Goal: Task Accomplishment & Management: Use online tool/utility

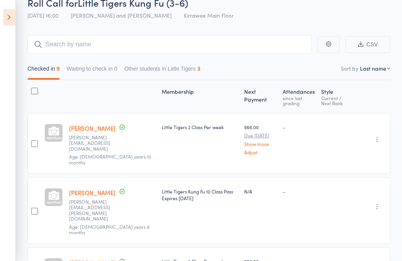
click at [11, 22] on icon at bounding box center [9, 17] width 12 height 16
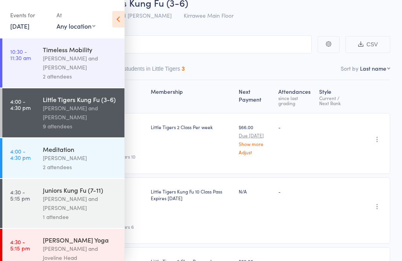
scroll to position [49, 0]
click at [76, 207] on div "[PERSON_NAME] and [PERSON_NAME]" at bounding box center [80, 204] width 75 height 18
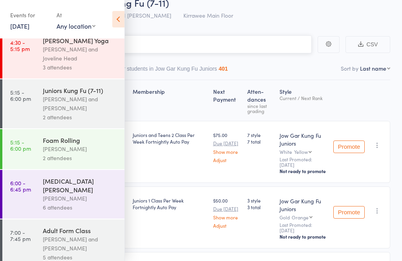
scroll to position [262, 0]
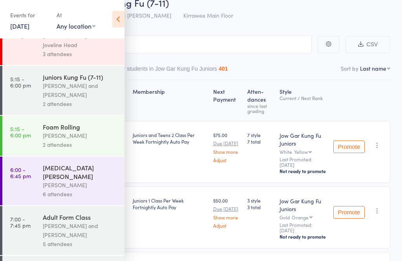
click at [56, 89] on div "[PERSON_NAME] and [PERSON_NAME]" at bounding box center [80, 90] width 75 height 18
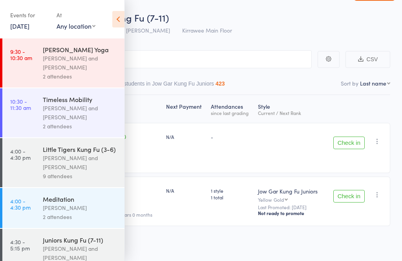
click at [174, 68] on input "search" at bounding box center [162, 59] width 300 height 18
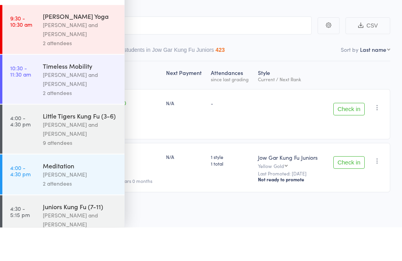
click at [278, 21] on div "Roll Call for Juniors Kung Fu (7-11) [DATE] 17:15 [PERSON_NAME] and [PERSON_NAM…" at bounding box center [210, 24] width 367 height 27
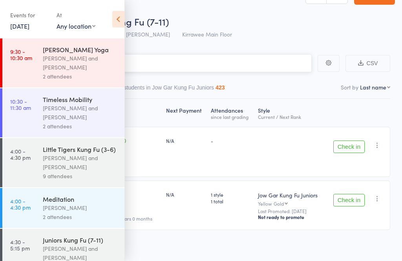
click at [176, 62] on input "search" at bounding box center [162, 63] width 300 height 18
click at [118, 22] on icon at bounding box center [118, 19] width 12 height 16
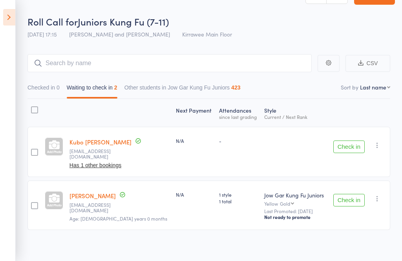
click at [355, 143] on button "Check in" at bounding box center [348, 146] width 31 height 13
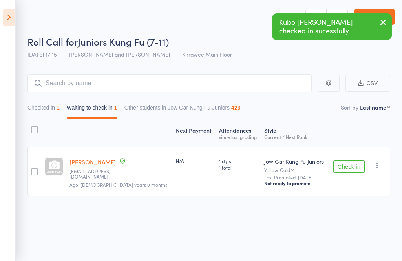
click at [346, 162] on button "Check in" at bounding box center [348, 166] width 31 height 13
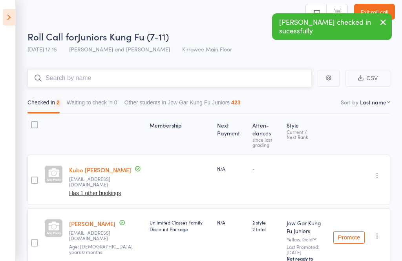
click at [92, 81] on input "search" at bounding box center [169, 78] width 284 height 18
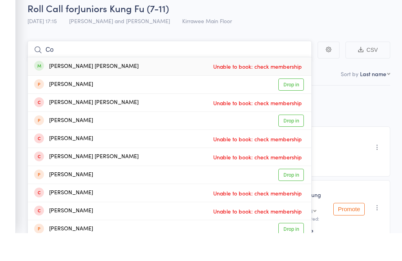
type input "C"
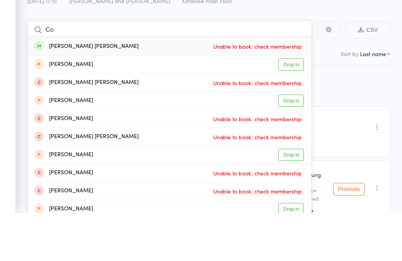
type input "C"
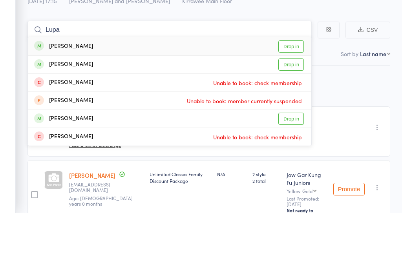
type input "Lupa"
click at [290, 89] on link "Drop in" at bounding box center [290, 95] width 25 height 12
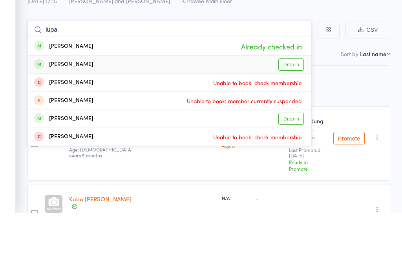
type input "lupa"
click at [285, 107] on link "Drop in" at bounding box center [290, 113] width 25 height 12
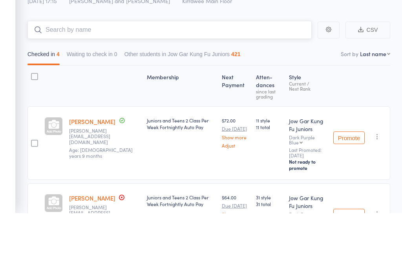
click at [127, 69] on input "search" at bounding box center [169, 78] width 284 height 18
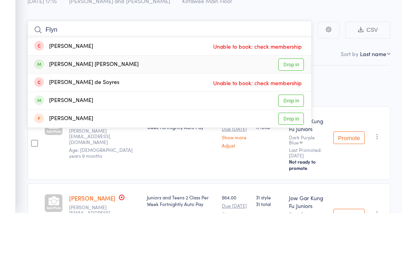
type input "Flyn"
click at [285, 107] on link "Drop in" at bounding box center [290, 113] width 25 height 12
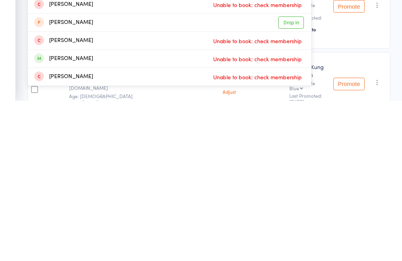
scroll to position [21, 0]
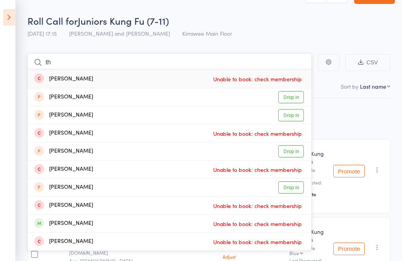
type input "t"
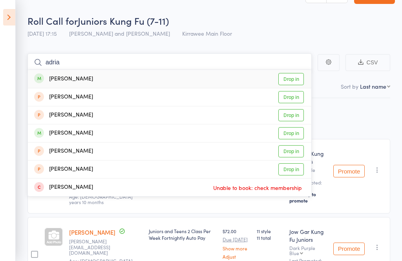
type input "adria"
click at [295, 76] on link "Drop in" at bounding box center [290, 79] width 25 height 12
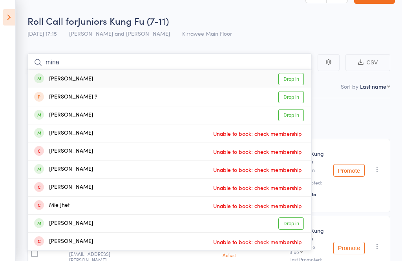
type input "mina"
click at [285, 82] on link "Drop in" at bounding box center [290, 79] width 25 height 12
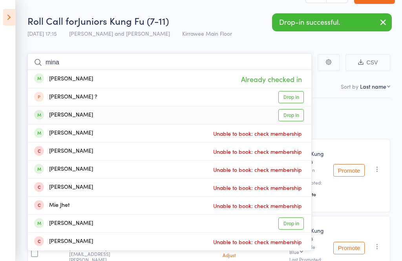
type input "mina"
click at [287, 115] on link "Drop in" at bounding box center [290, 115] width 25 height 12
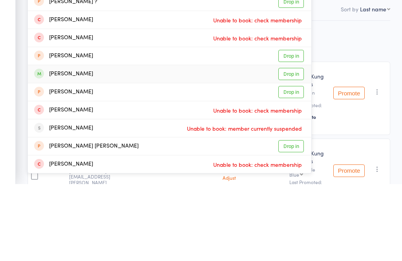
type input "[PERSON_NAME]"
click at [293, 145] on link "Drop in" at bounding box center [290, 151] width 25 height 12
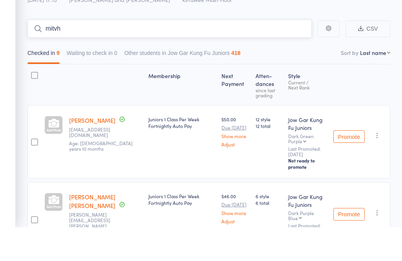
type input "mitvhe"
